Goal: Navigation & Orientation: Find specific page/section

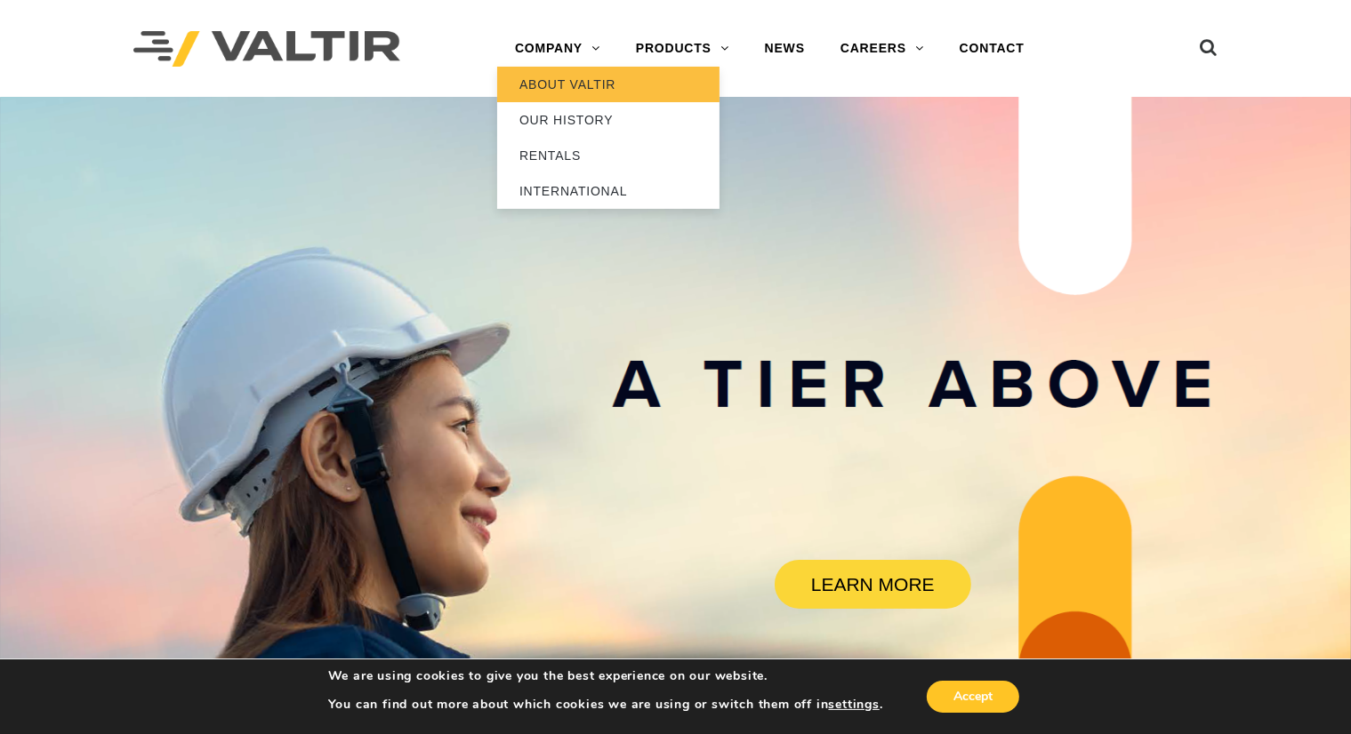
click at [590, 83] on link "ABOUT VALTIR" at bounding box center [608, 85] width 222 height 36
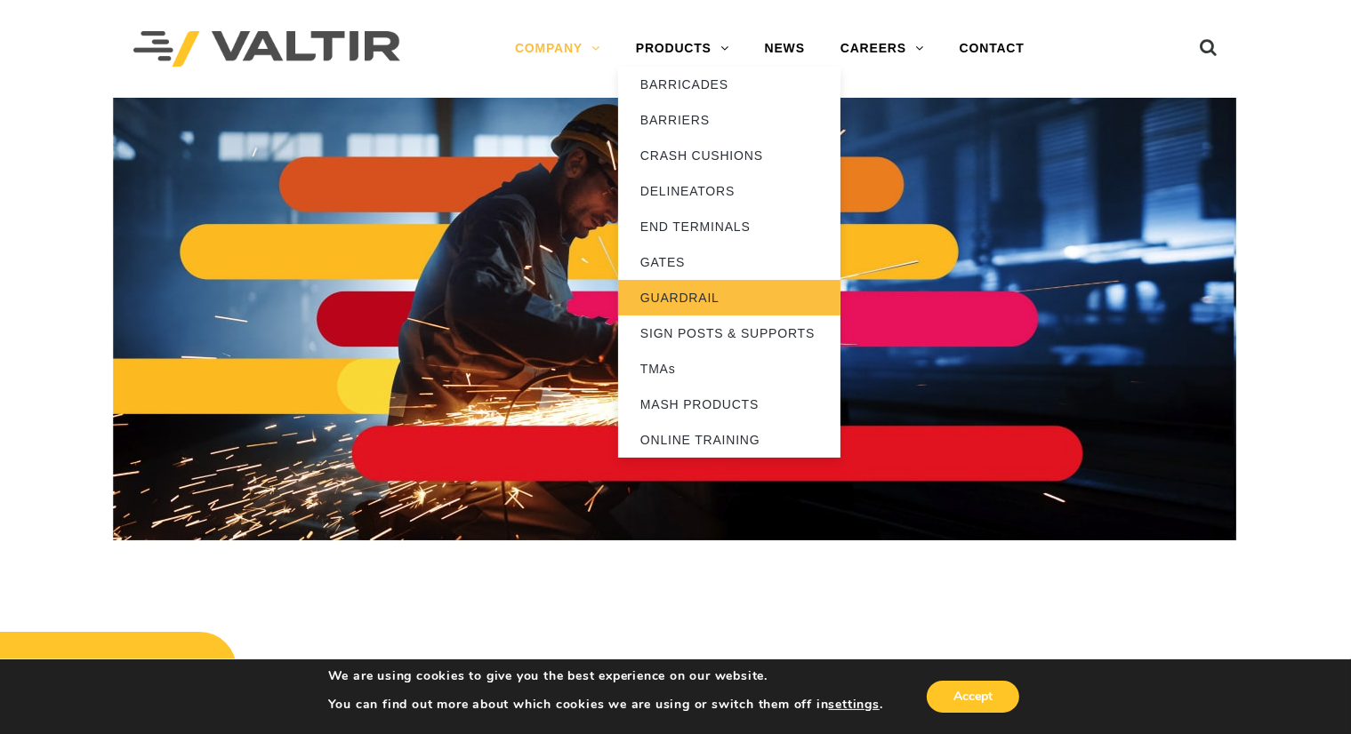
click at [691, 288] on link "GUARDRAIL" at bounding box center [729, 298] width 222 height 36
